Goal: Task Accomplishment & Management: Complete application form

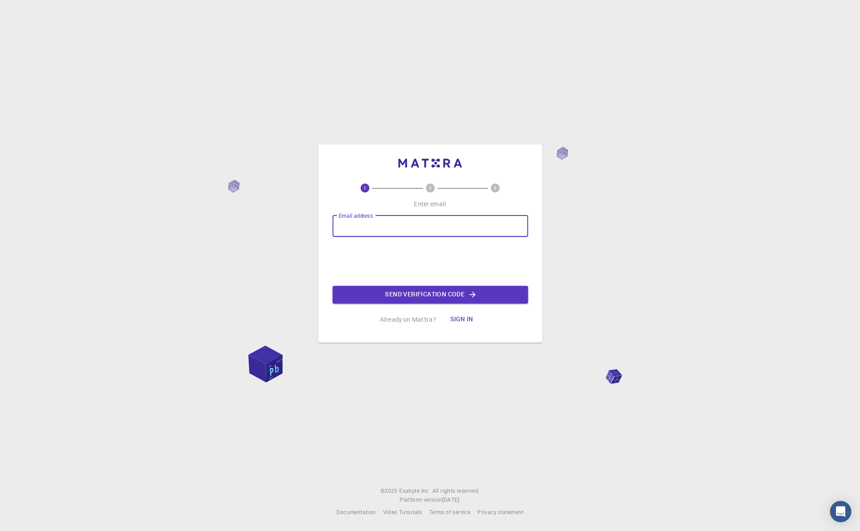
type input "[EMAIL_ADDRESS][DOMAIN_NAME]"
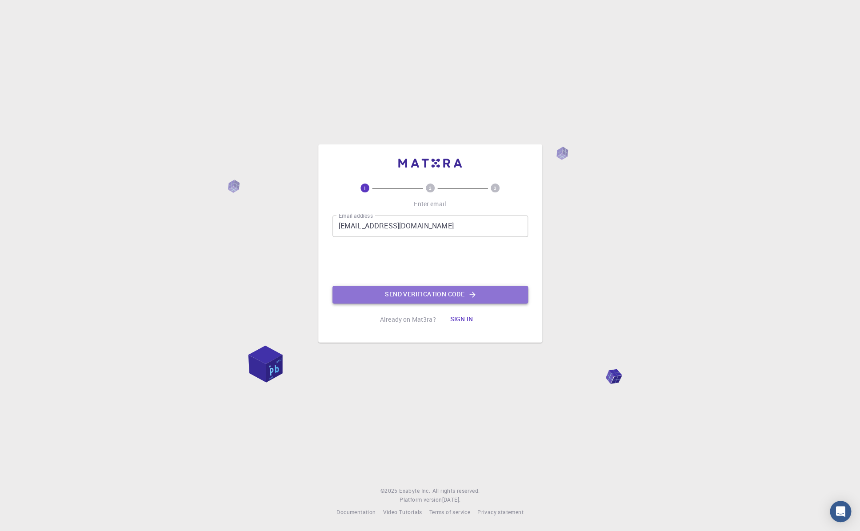
click at [444, 292] on button "Send verification code" at bounding box center [431, 295] width 196 height 18
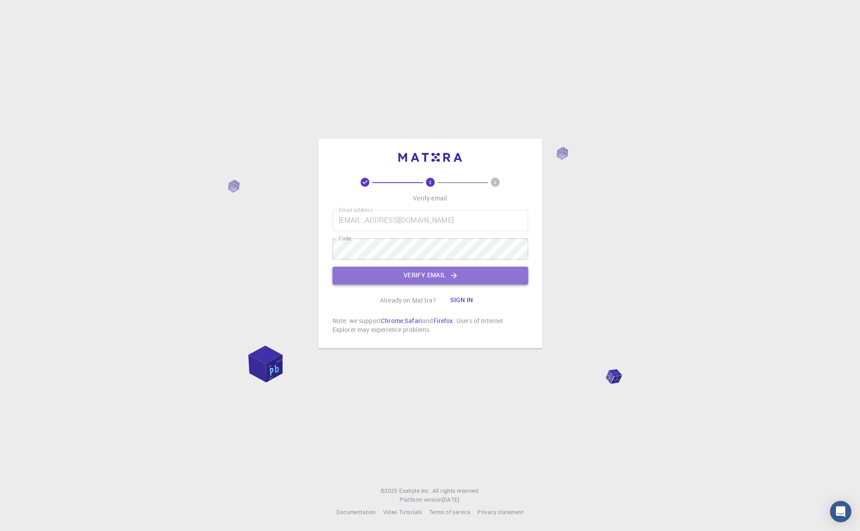
click at [416, 271] on button "Verify email" at bounding box center [431, 276] width 196 height 18
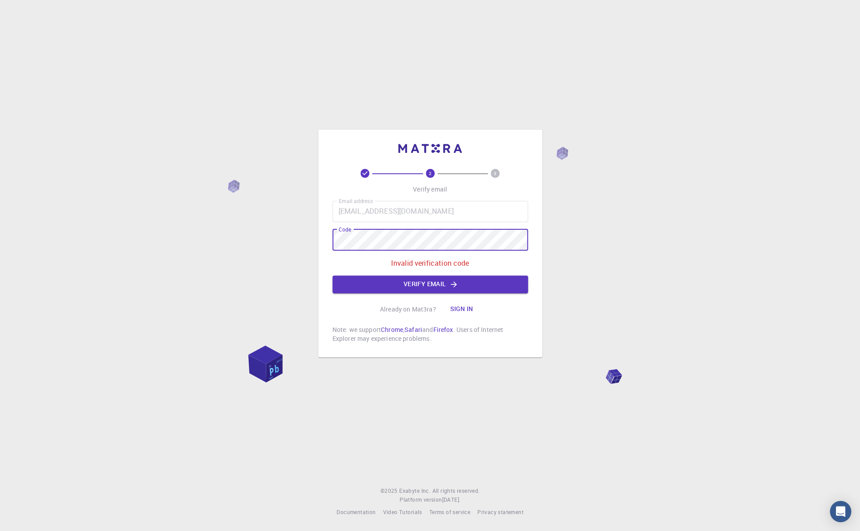
click at [331, 241] on div "2 3 Verify email Email address jenny23@ru.is Email address Code Code Invalid ve…" at bounding box center [430, 244] width 224 height 228
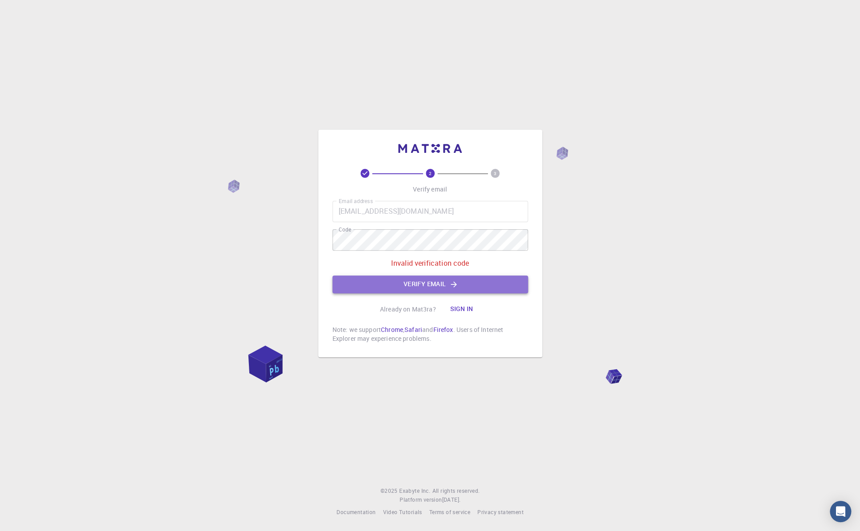
click at [434, 285] on button "Verify email" at bounding box center [431, 285] width 196 height 18
click at [460, 305] on button "Sign in" at bounding box center [461, 310] width 37 height 18
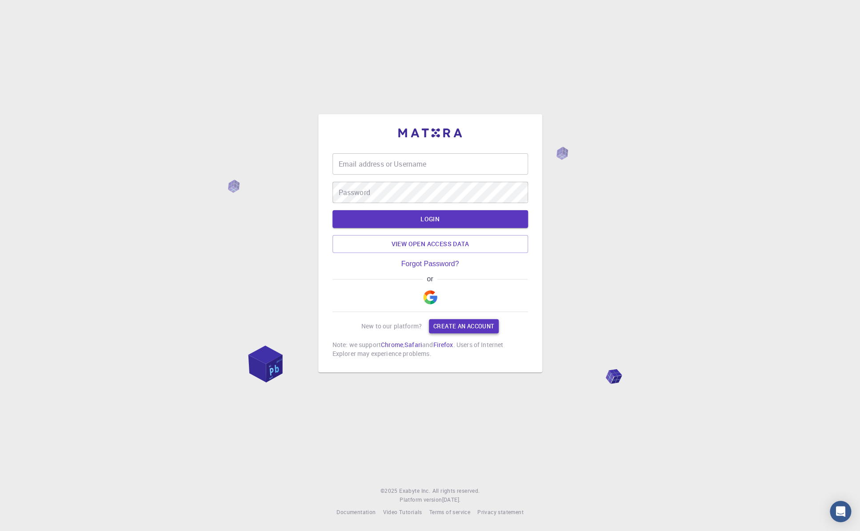
click at [452, 320] on link "Create an account" at bounding box center [464, 326] width 70 height 14
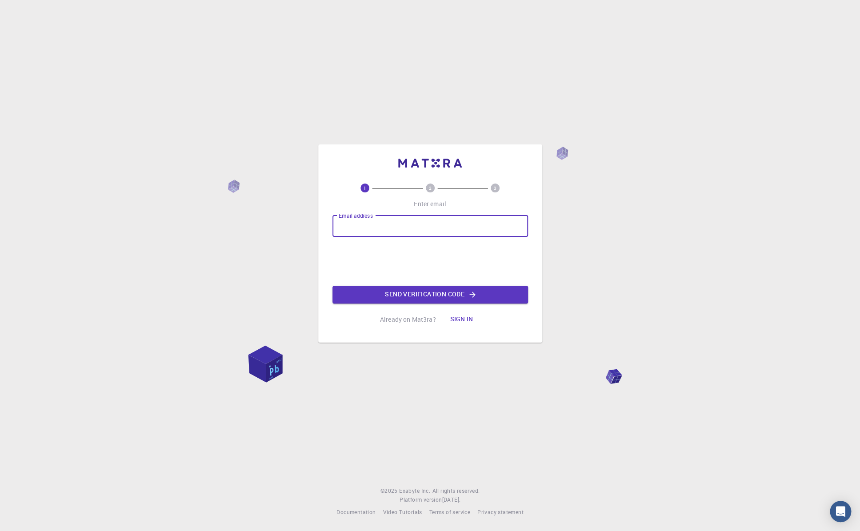
click at [415, 225] on input "Email address" at bounding box center [431, 226] width 196 height 21
type input "jenny23@ru.is"
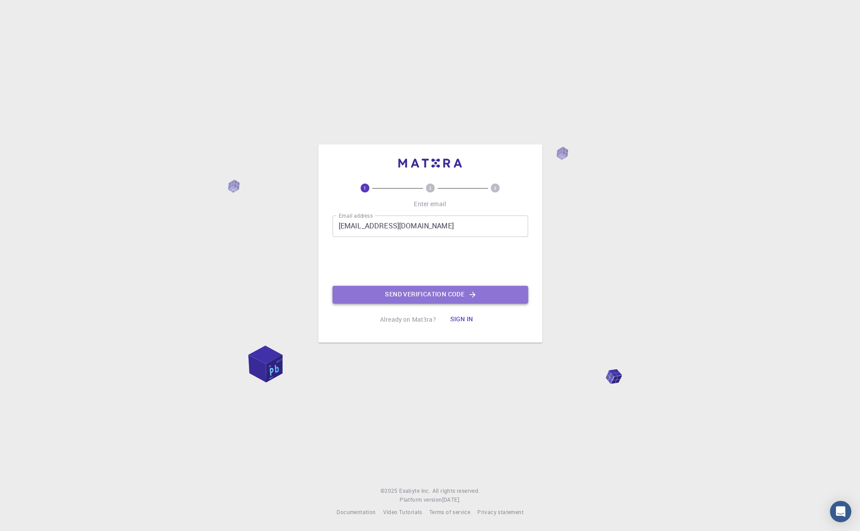
click at [416, 293] on button "Send verification code" at bounding box center [431, 295] width 196 height 18
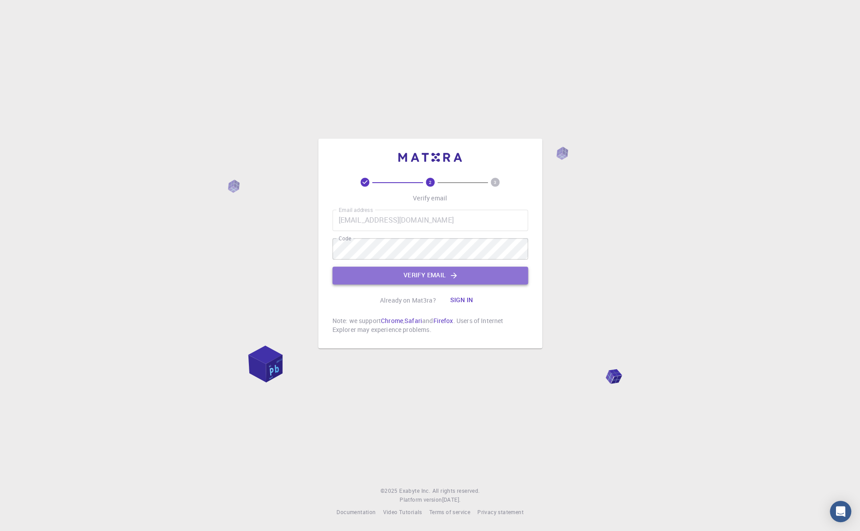
click at [434, 273] on button "Verify email" at bounding box center [431, 276] width 196 height 18
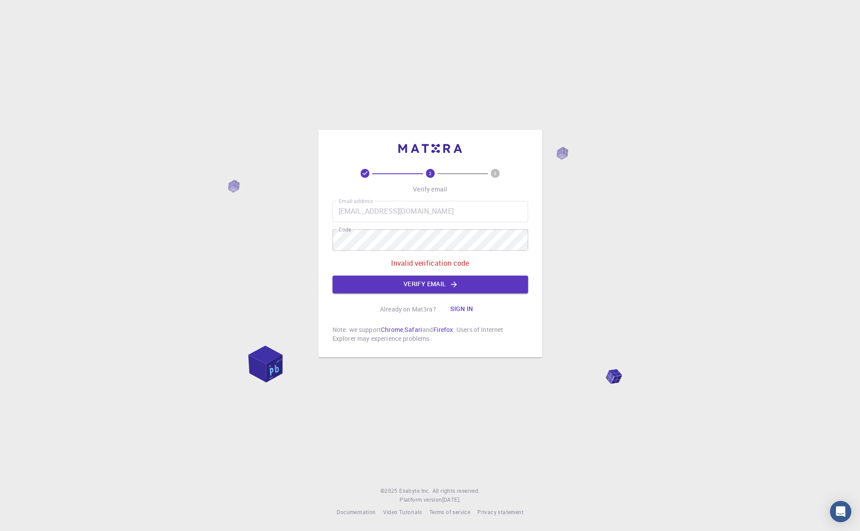
click at [448, 261] on p "Invalid verification code" at bounding box center [430, 263] width 78 height 11
click at [320, 241] on div "2 3 Verify email Email address jenny23@ru.is Email address Code Code Invalid ve…" at bounding box center [430, 244] width 224 height 228
click at [303, 240] on div "2 3 Verify email Email address jenny23@ru.is Email address Code Code Invalid ve…" at bounding box center [430, 265] width 860 height 531
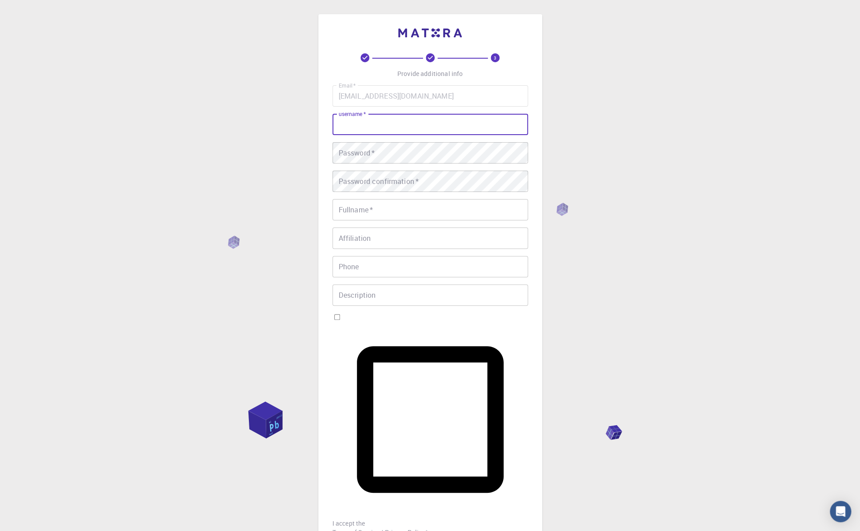
click at [389, 135] on input "username   *" at bounding box center [431, 124] width 196 height 21
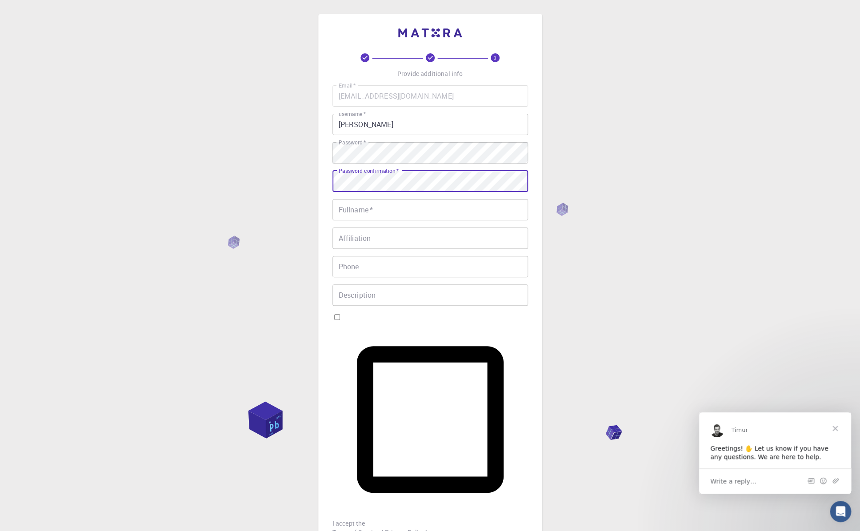
click at [403, 221] on input "Fullname   *" at bounding box center [431, 209] width 196 height 21
drag, startPoint x: 424, startPoint y: 160, endPoint x: 358, endPoint y: 162, distance: 65.8
click at [358, 135] on input "Jenný Magnúsdóttir" at bounding box center [431, 124] width 196 height 21
type input "Jenny"
click at [382, 221] on input "Fullname   *" at bounding box center [431, 209] width 196 height 21
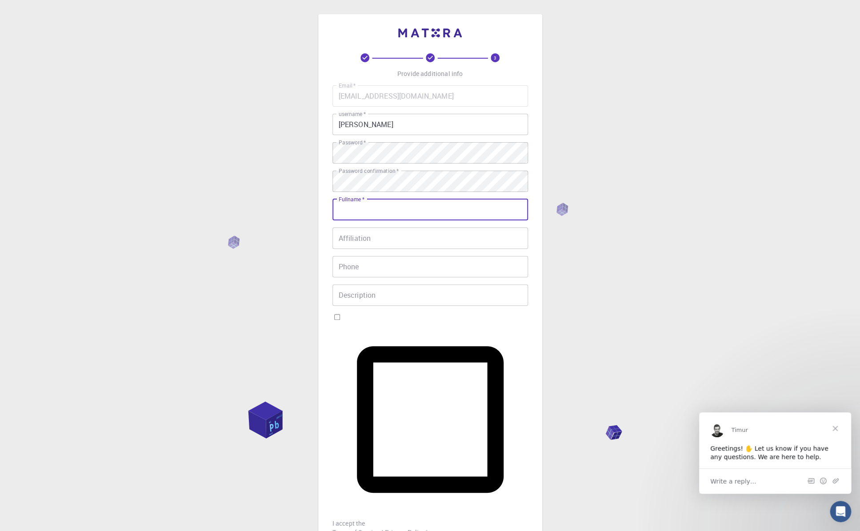
paste input "Magnúsdóttir"
type input "Jenný Magnúsdóttir"
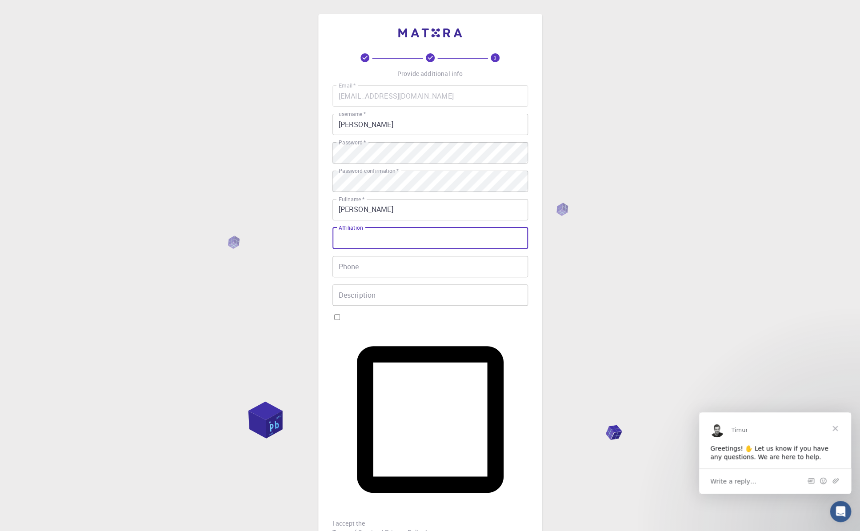
drag, startPoint x: 390, startPoint y: 276, endPoint x: 391, endPoint y: 284, distance: 8.1
click at [391, 249] on input "Affiliation" at bounding box center [431, 238] width 196 height 21
click at [374, 277] on input "Phone" at bounding box center [431, 266] width 196 height 21
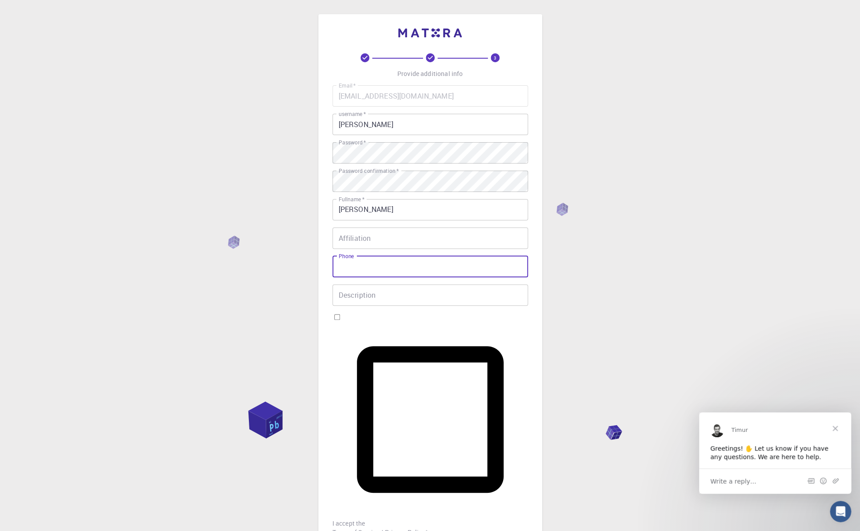
click at [347, 306] on input "Description" at bounding box center [431, 295] width 196 height 21
click at [340, 320] on input "I accept the Terms of Service / Privacy Policy *" at bounding box center [337, 317] width 6 height 6
checkbox input "true"
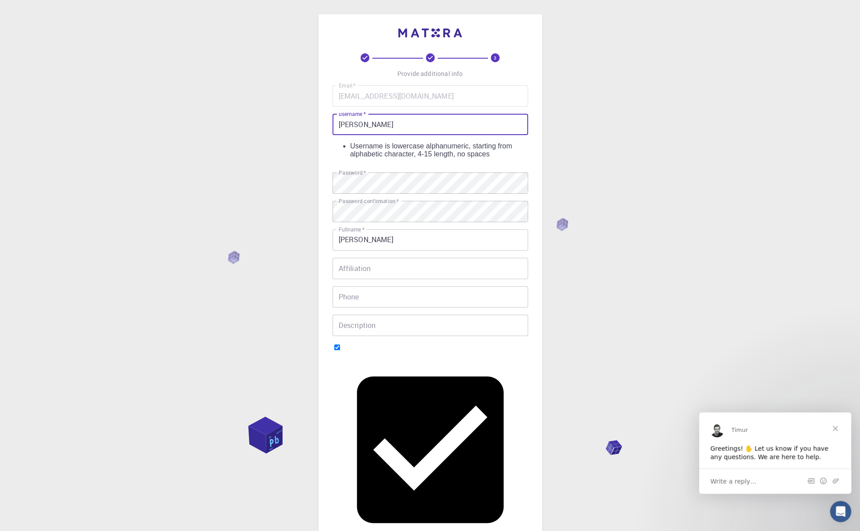
click at [366, 135] on input "Jenny" at bounding box center [431, 124] width 196 height 21
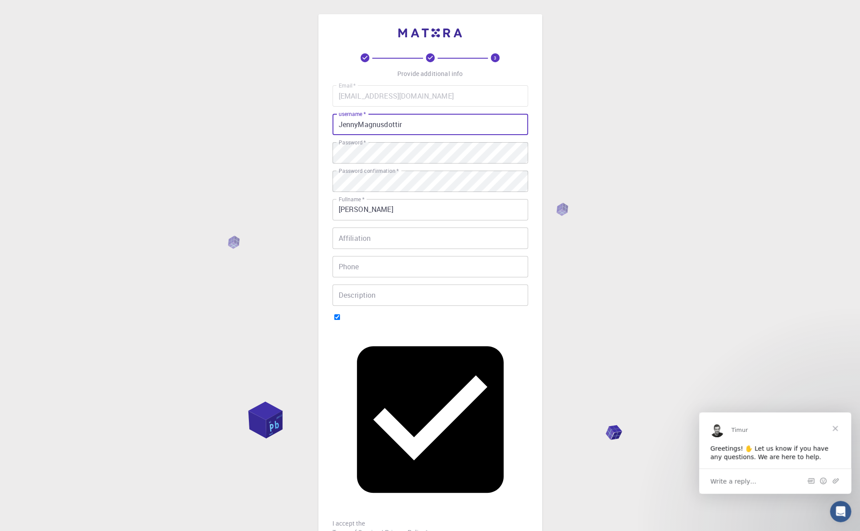
type input "JennyMagnusdottir"
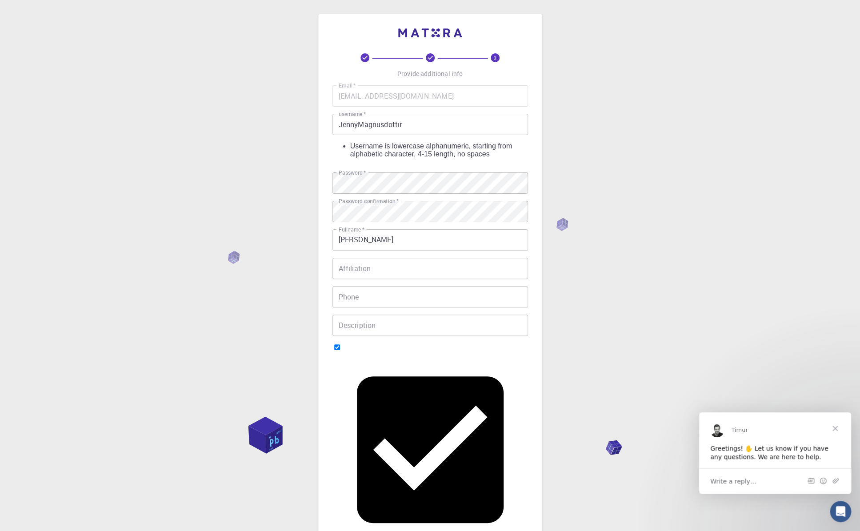
click at [342, 135] on input "JennyMagnusdottir" at bounding box center [431, 124] width 196 height 21
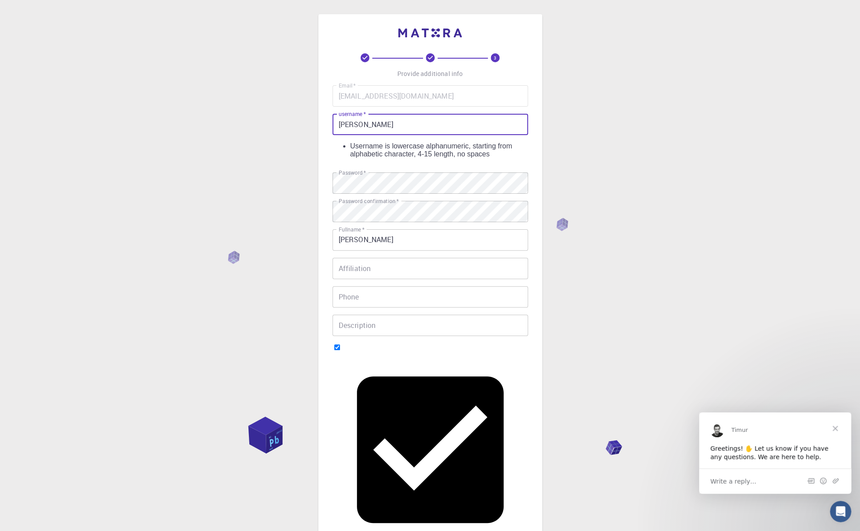
click at [423, 135] on input "jennymagnusdottir" at bounding box center [431, 124] width 196 height 21
drag, startPoint x: 420, startPoint y: 154, endPoint x: 328, endPoint y: 154, distance: 91.6
click at [328, 154] on div "3 Provide additional info Email   * jenny23@ru.is Email   * username   * jennym…" at bounding box center [430, 315] width 224 height 602
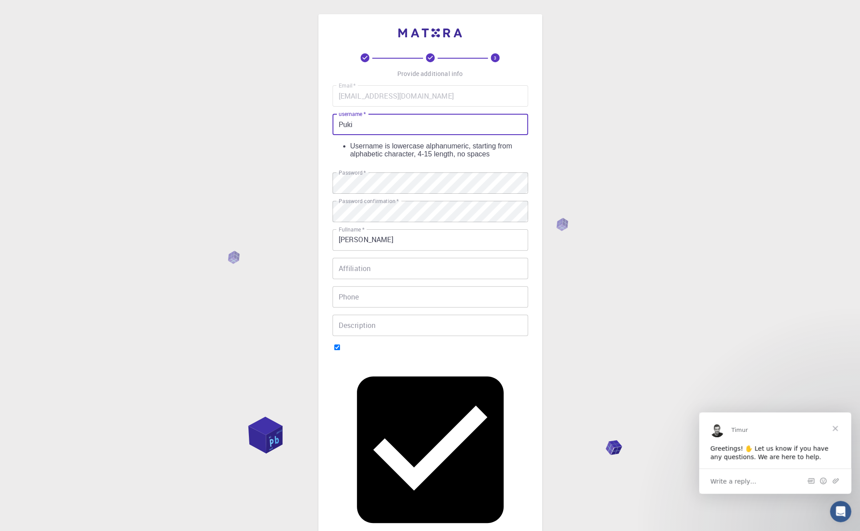
drag, startPoint x: 369, startPoint y: 154, endPoint x: 291, endPoint y: 153, distance: 78.7
click at [291, 153] on div "3 Provide additional info Email   * jenny23@ru.is Email   * username   * Puki u…" at bounding box center [430, 337] width 860 height 675
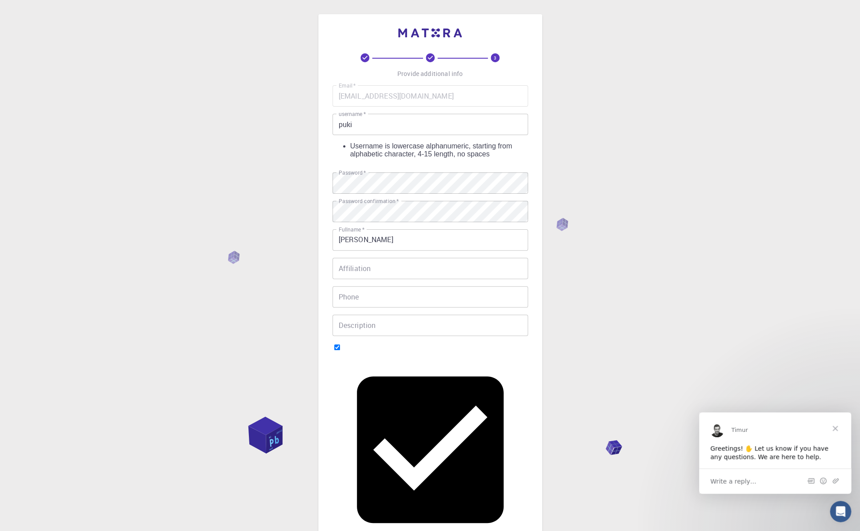
click at [359, 135] on input "puki" at bounding box center [431, 124] width 196 height 21
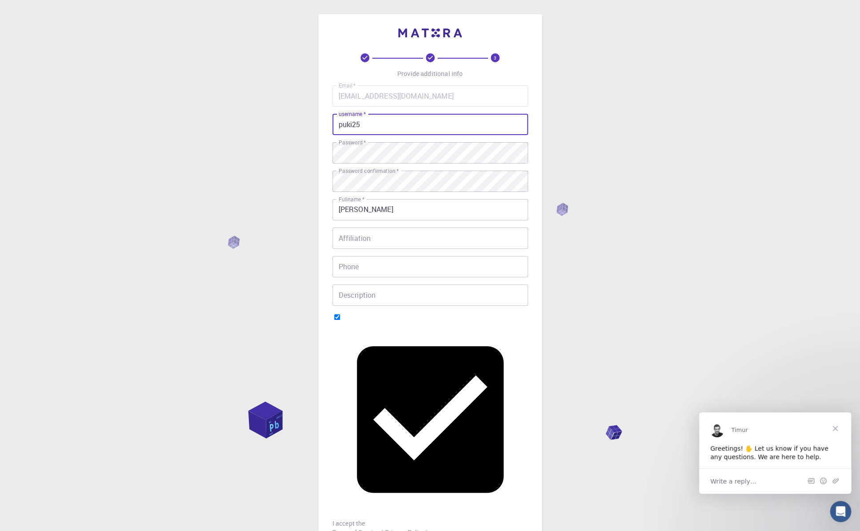
type input "puki25"
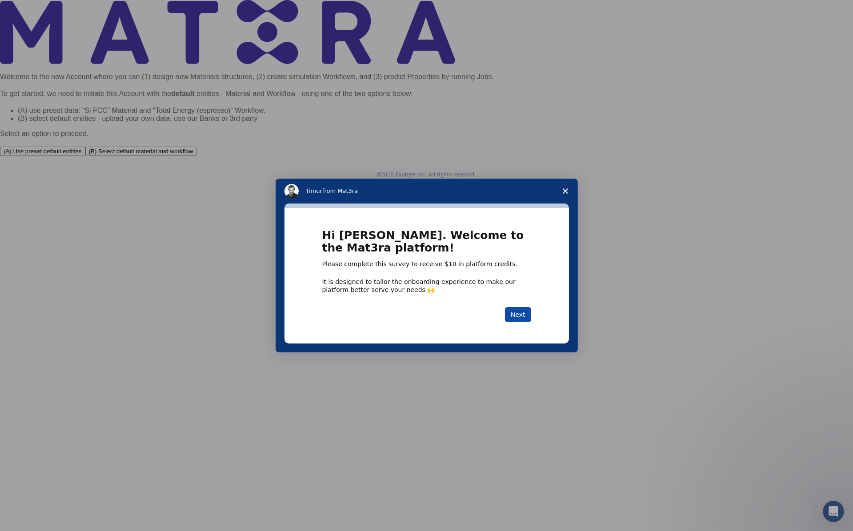
click at [516, 314] on button "Next" at bounding box center [518, 314] width 26 height 15
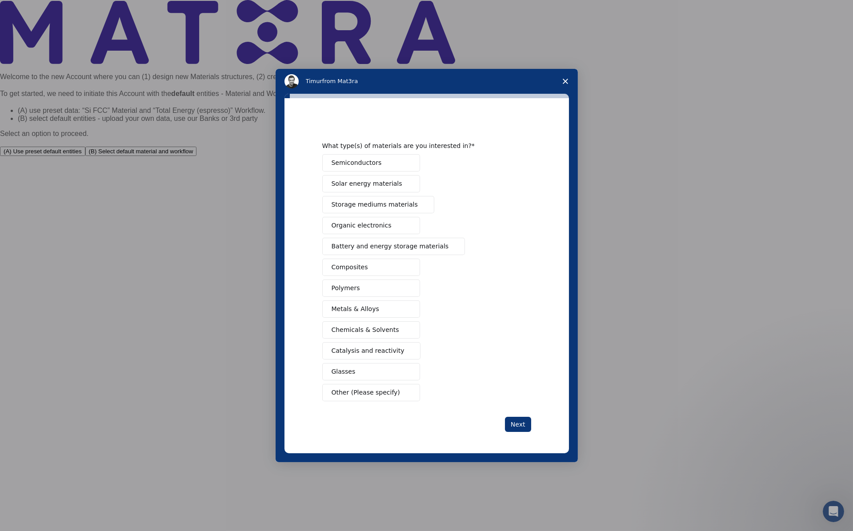
click at [393, 161] on button "Semiconductors" at bounding box center [371, 162] width 98 height 17
click at [562, 78] on span "Close survey" at bounding box center [565, 81] width 25 height 25
